Goal: Find specific page/section: Find specific page/section

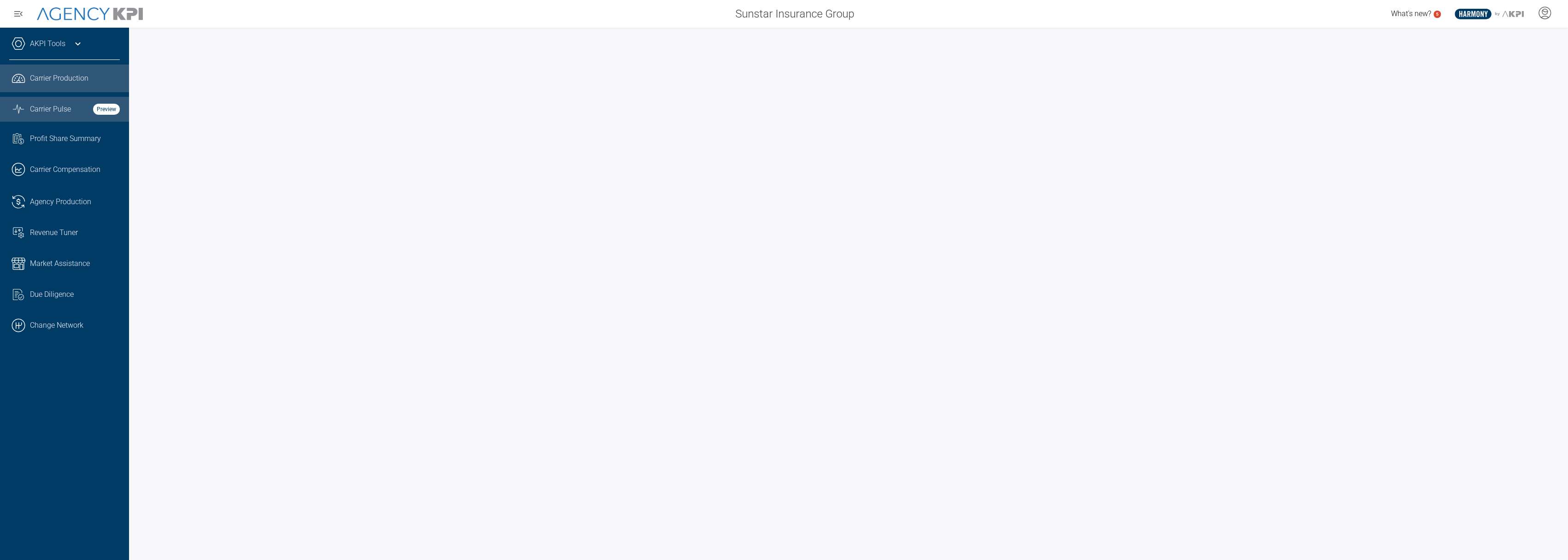
click at [55, 104] on link "Graph Stats Streamline Icon: [URL][DOMAIN_NAME] Carrier Pulse Preview" at bounding box center [64, 108] width 129 height 24
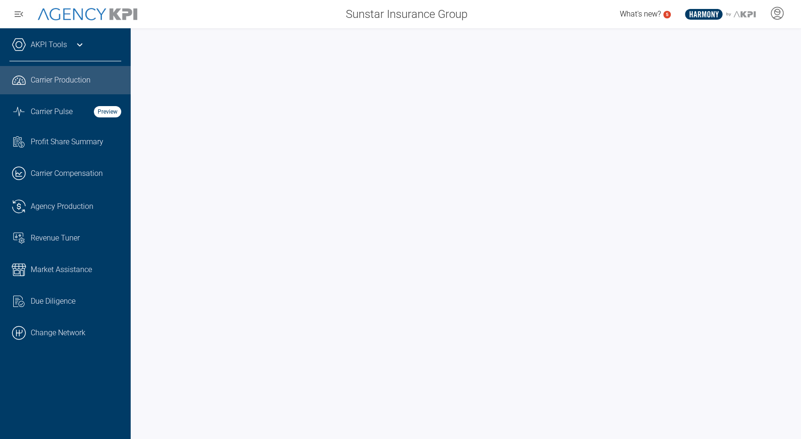
click at [74, 89] on link ".cls-1{fill:none;stroke:#221f20;stroke-linecap:round;stroke-linejoin:round;stro…" at bounding box center [65, 80] width 131 height 28
